Goal: Task Accomplishment & Management: Manage account settings

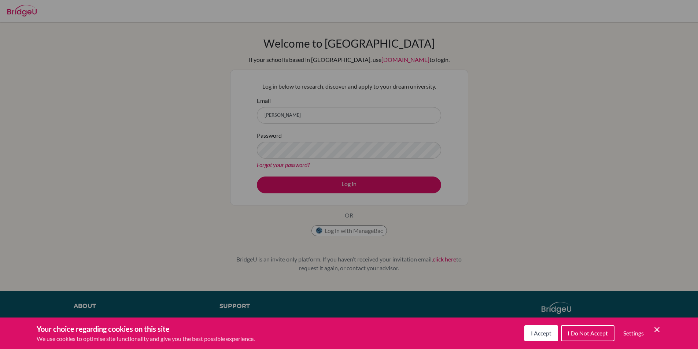
drag, startPoint x: 542, startPoint y: 332, endPoint x: 540, endPoint y: 294, distance: 37.8
click at [542, 332] on span "I Accept" at bounding box center [541, 333] width 21 height 7
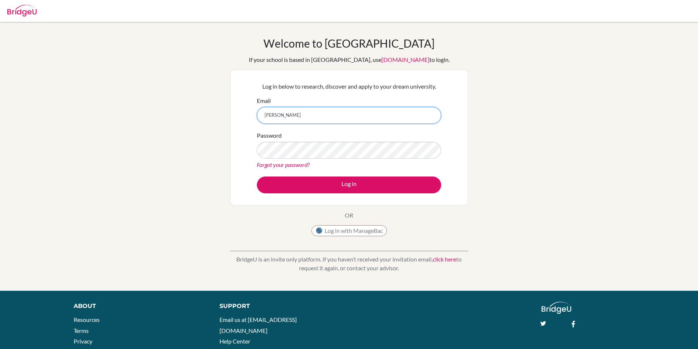
click at [310, 111] on input "[PERSON_NAME]" at bounding box center [349, 115] width 184 height 17
type input "[EMAIL_ADDRESS][PERSON_NAME][DOMAIN_NAME]"
click at [319, 164] on div "Forgot your password?" at bounding box center [349, 164] width 184 height 9
click at [156, 130] on div "Welcome to BridgeU If your school is based in China, use app.bridge-u.com.cn to…" at bounding box center [349, 157] width 698 height 240
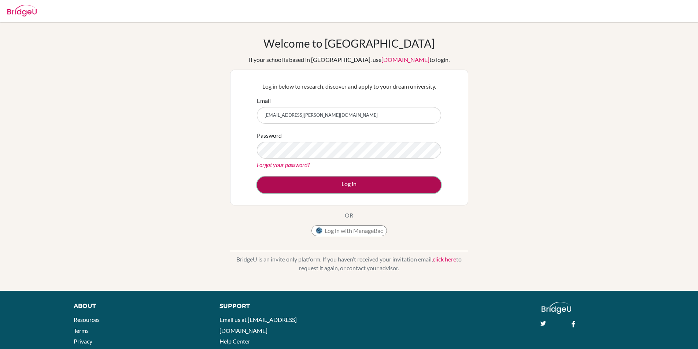
click at [398, 180] on button "Log in" at bounding box center [349, 185] width 184 height 17
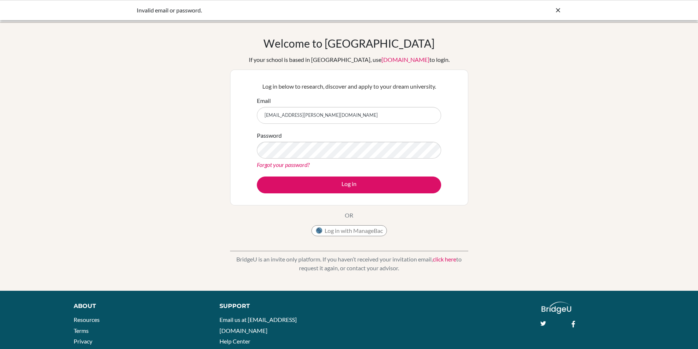
click at [279, 164] on link "Forgot your password?" at bounding box center [283, 164] width 53 height 7
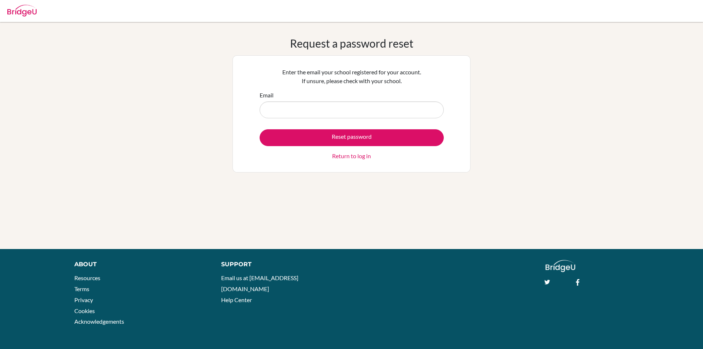
click at [374, 113] on input "Email" at bounding box center [352, 109] width 184 height 17
type input "[EMAIL_ADDRESS][PERSON_NAME][DOMAIN_NAME]"
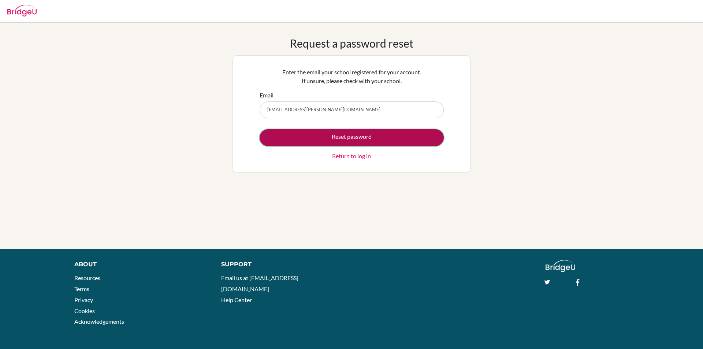
click at [396, 139] on button "Reset password" at bounding box center [352, 137] width 184 height 17
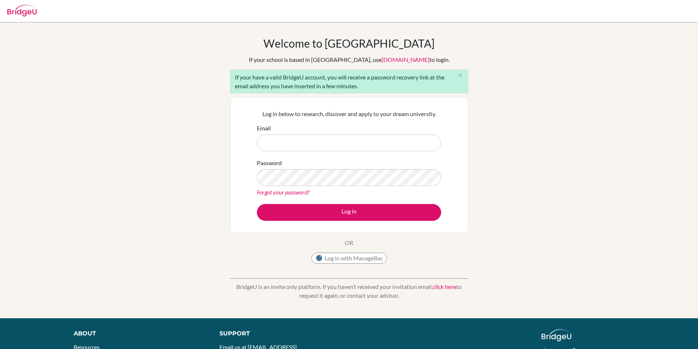
click at [292, 144] on input "Email" at bounding box center [349, 142] width 184 height 17
type input "[EMAIL_ADDRESS][PERSON_NAME][DOMAIN_NAME]"
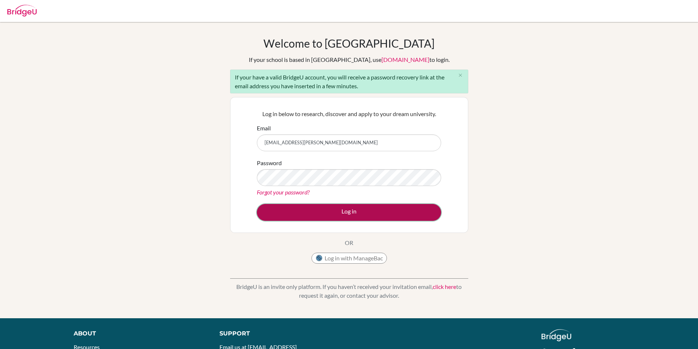
click at [339, 212] on button "Log in" at bounding box center [349, 212] width 184 height 17
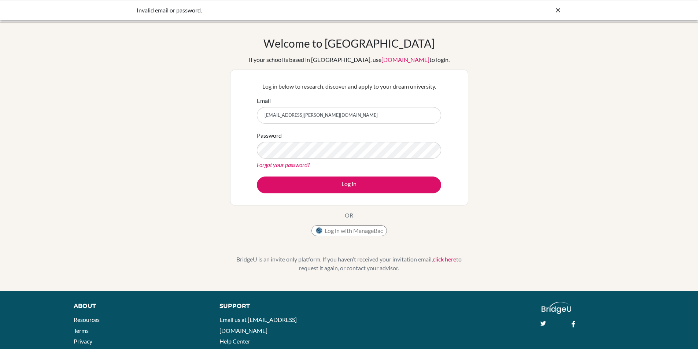
click at [296, 162] on link "Forgot your password?" at bounding box center [283, 164] width 53 height 7
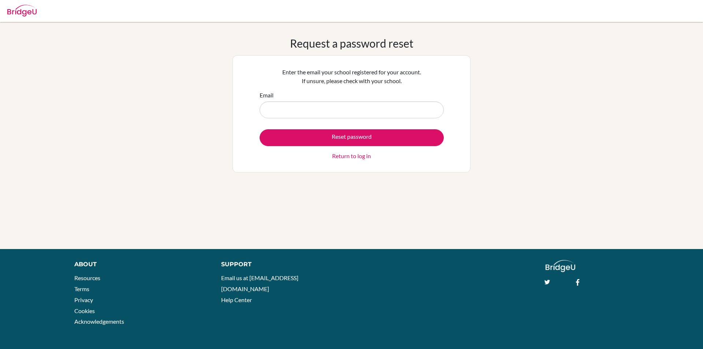
click at [359, 113] on input "Email" at bounding box center [352, 109] width 184 height 17
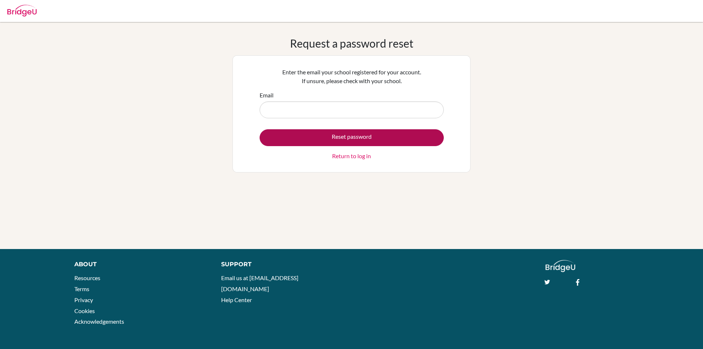
type input "christian.berman@student.mcc.ac.zw"
click at [344, 138] on button "Reset password" at bounding box center [352, 137] width 184 height 17
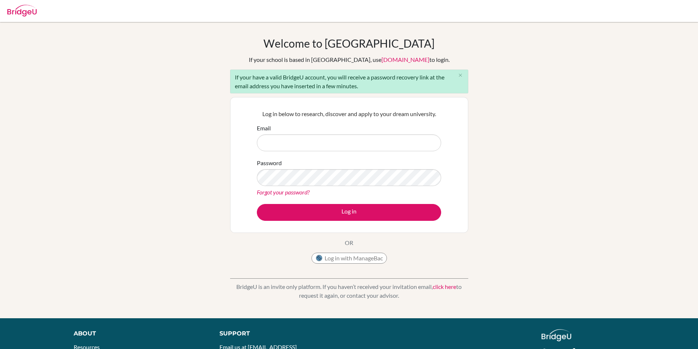
click at [342, 137] on input "Email" at bounding box center [349, 142] width 184 height 17
type input "[EMAIL_ADDRESS][PERSON_NAME][DOMAIN_NAME]"
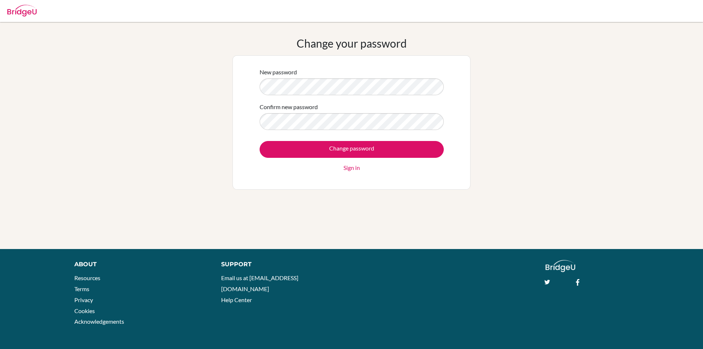
click at [256, 93] on div "New password Confirm new password Change password Sign in" at bounding box center [351, 122] width 193 height 119
click at [286, 112] on div "Confirm new password" at bounding box center [352, 116] width 184 height 27
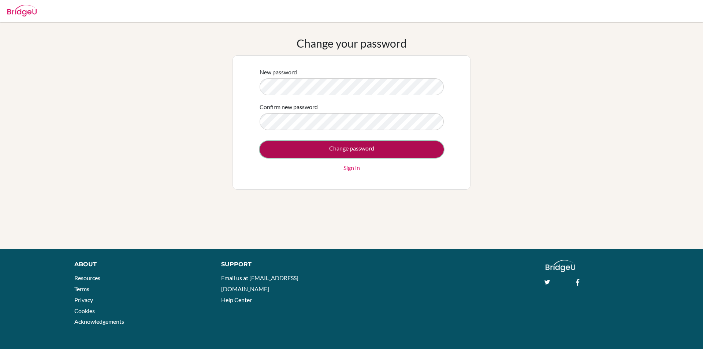
click at [331, 148] on input "Change password" at bounding box center [352, 149] width 184 height 17
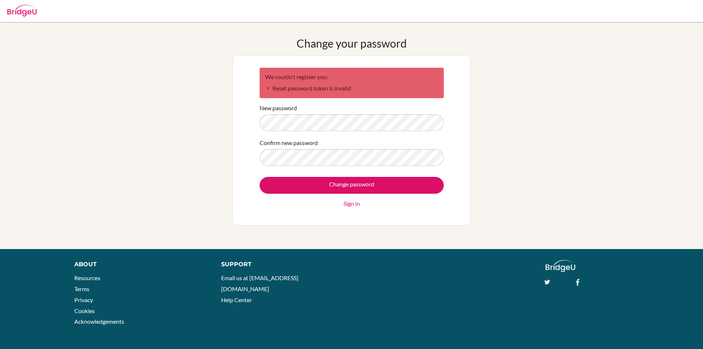
click at [326, 232] on div "Change your password We couldn't register you: Reset password token is invalid …" at bounding box center [352, 136] width 238 height 198
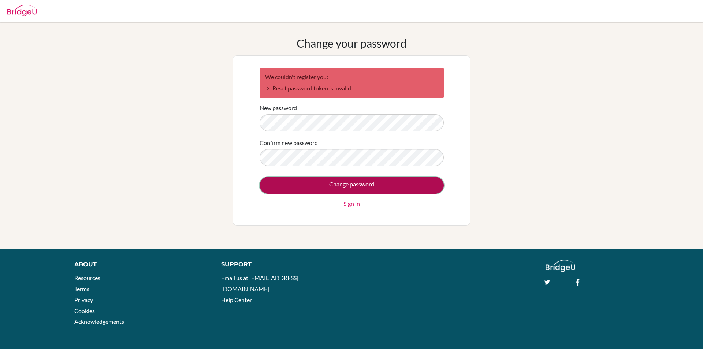
click at [402, 192] on input "Change password" at bounding box center [352, 185] width 184 height 17
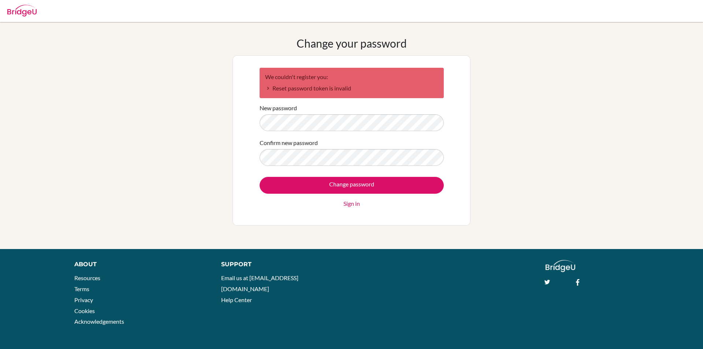
click at [353, 206] on link "Sign in" at bounding box center [352, 203] width 16 height 9
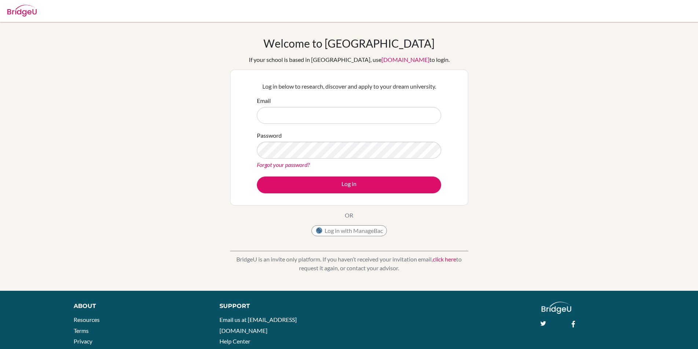
click at [349, 116] on input "Email" at bounding box center [349, 115] width 184 height 17
type input "[EMAIL_ADDRESS][PERSON_NAME][DOMAIN_NAME]"
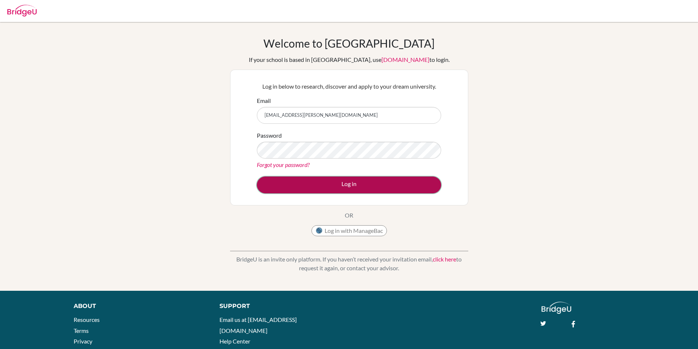
click at [411, 182] on button "Log in" at bounding box center [349, 185] width 184 height 17
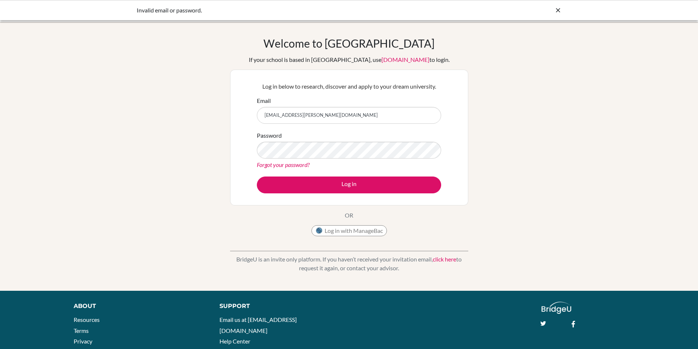
click at [282, 117] on input "[EMAIL_ADDRESS][PERSON_NAME][DOMAIN_NAME]" at bounding box center [349, 115] width 184 height 17
click at [264, 116] on input "[EMAIL_ADDRESS][PERSON_NAME][DOMAIN_NAME]" at bounding box center [349, 115] width 184 height 17
click at [281, 115] on input "[EMAIL_ADDRESS][PERSON_NAME][DOMAIN_NAME]" at bounding box center [349, 115] width 184 height 17
click at [282, 116] on input "[EMAIL_ADDRESS][PERSON_NAME][DOMAIN_NAME]" at bounding box center [349, 115] width 184 height 17
click at [299, 116] on input "[EMAIL_ADDRESS][PERSON_NAME][DOMAIN_NAME]" at bounding box center [349, 115] width 184 height 17
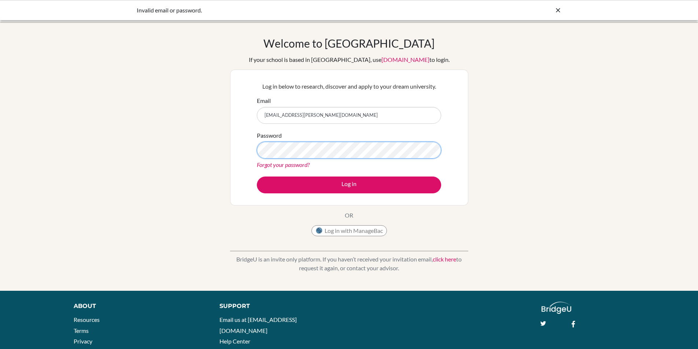
click at [257, 177] on button "Log in" at bounding box center [349, 185] width 184 height 17
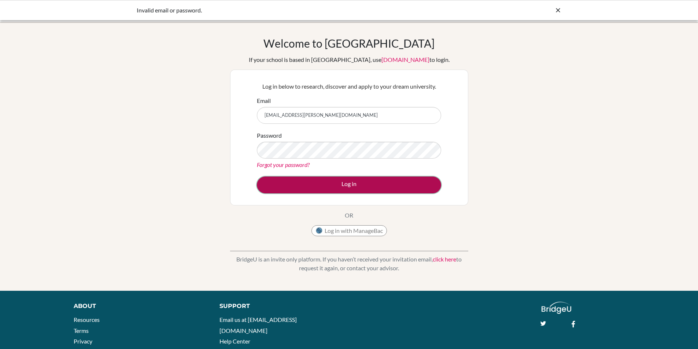
click at [324, 186] on button "Log in" at bounding box center [349, 185] width 184 height 17
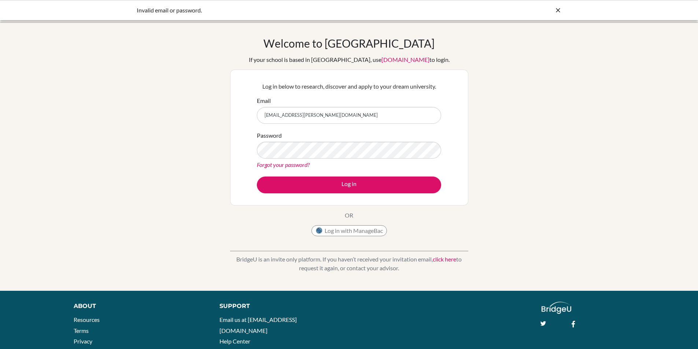
click at [120, 129] on div "Welcome to BridgeU If your school is based in China, use app.bridge-u.com.cn to…" at bounding box center [349, 157] width 698 height 240
click at [174, 15] on div "Invalid email or password." at bounding box center [349, 10] width 698 height 20
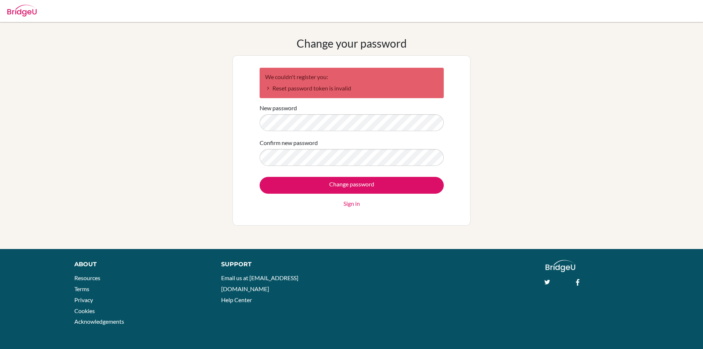
drag, startPoint x: 253, startPoint y: 164, endPoint x: 258, endPoint y: 164, distance: 4.4
click at [258, 164] on div "We couldn't register you: Reset password token is invalid New password Confirm …" at bounding box center [352, 140] width 238 height 170
click at [260, 177] on input "Change password" at bounding box center [352, 185] width 184 height 17
click at [382, 104] on div "New password" at bounding box center [352, 117] width 184 height 27
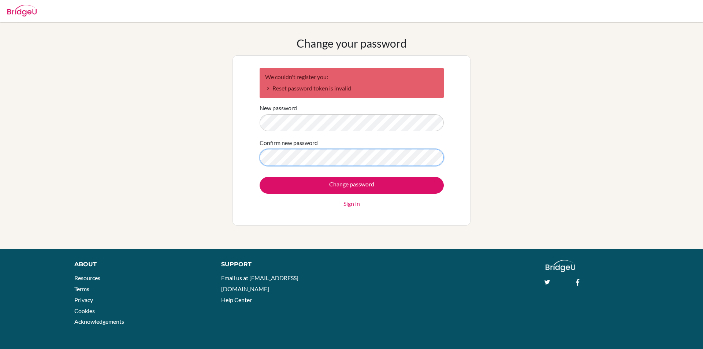
click at [260, 177] on input "Change password" at bounding box center [352, 185] width 184 height 17
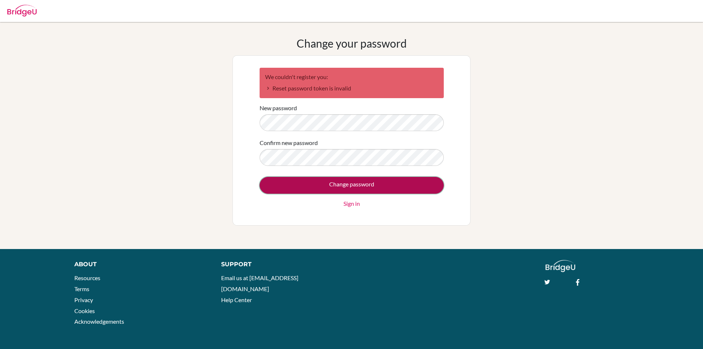
click at [390, 191] on input "Change password" at bounding box center [352, 185] width 184 height 17
click at [364, 182] on input "Change password" at bounding box center [352, 185] width 184 height 17
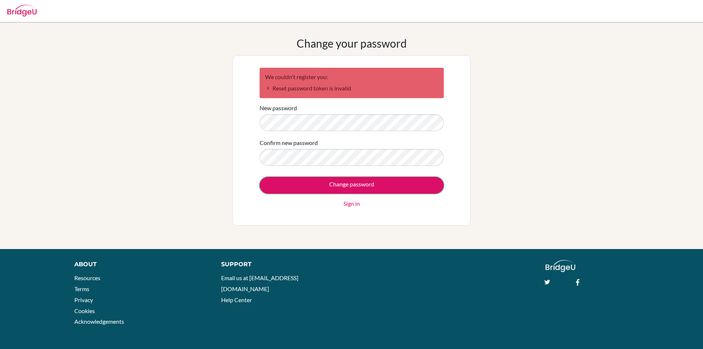
drag, startPoint x: 395, startPoint y: 188, endPoint x: 430, endPoint y: 199, distance: 36.1
click at [395, 189] on input "Change password" at bounding box center [352, 185] width 184 height 17
